Goal: Task Accomplishment & Management: Complete application form

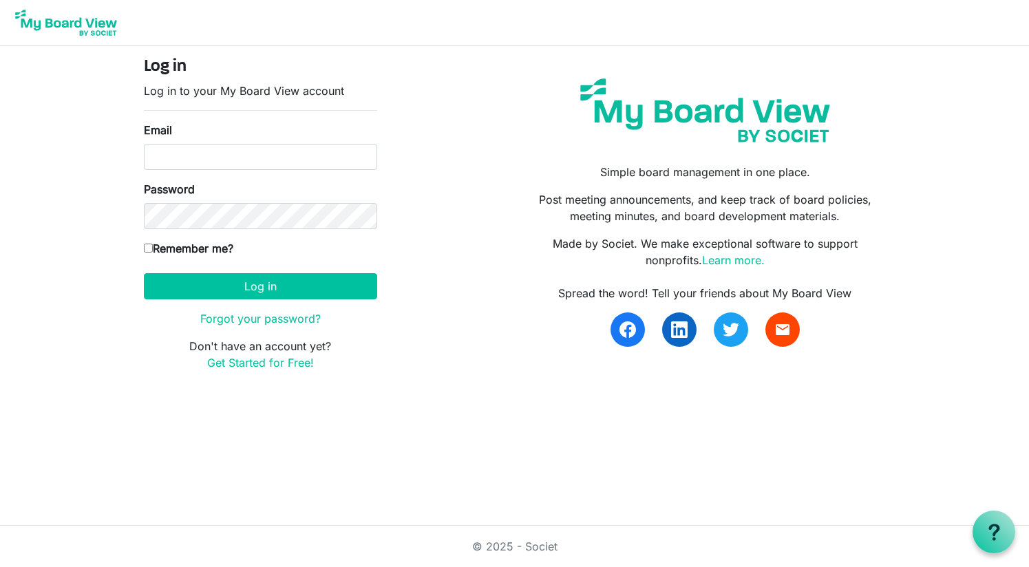
click at [738, 113] on img at bounding box center [705, 110] width 270 height 85
click at [81, 22] on img at bounding box center [66, 23] width 110 height 34
click at [64, 28] on img at bounding box center [66, 23] width 110 height 34
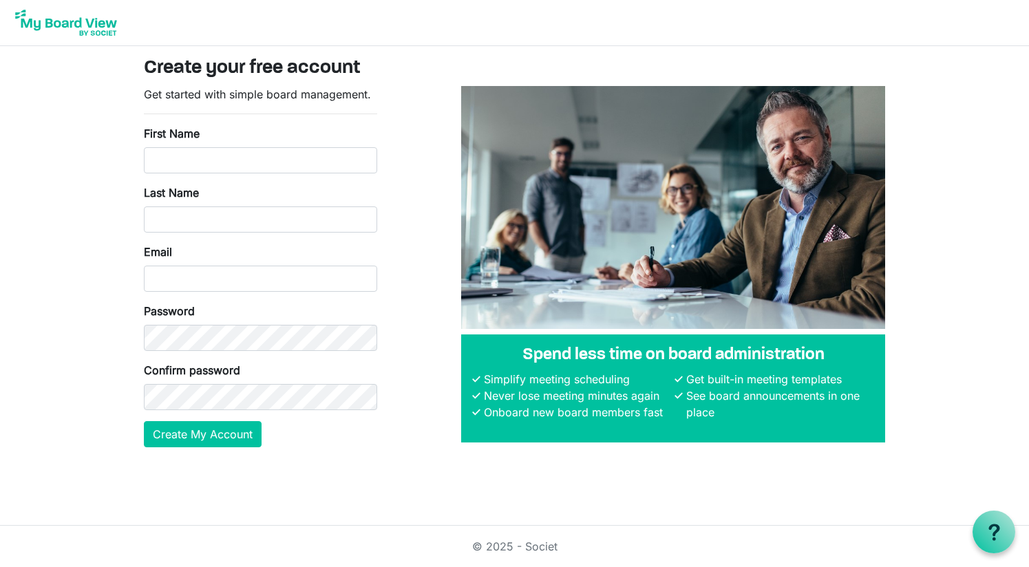
click at [85, 19] on img at bounding box center [66, 23] width 110 height 34
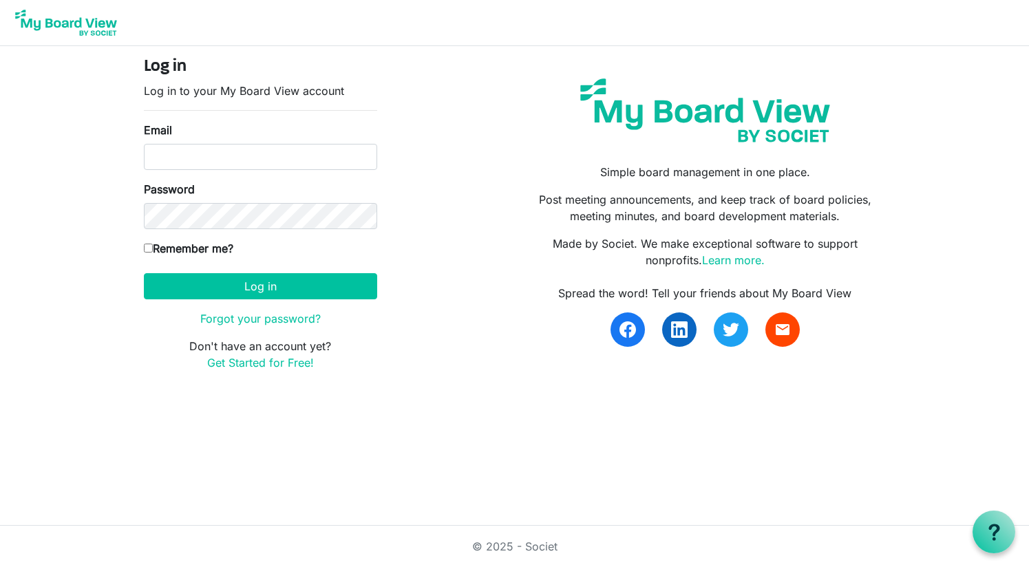
click at [743, 122] on img at bounding box center [705, 110] width 270 height 85
click at [265, 368] on link "Get Started for Free!" at bounding box center [260, 363] width 107 height 14
